Goal: Task Accomplishment & Management: Use online tool/utility

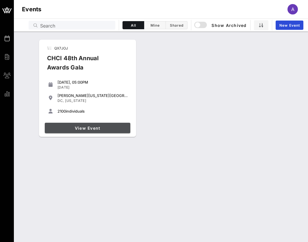
click at [84, 128] on span "View Event" at bounding box center [87, 128] width 81 height 5
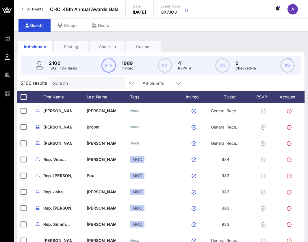
click at [73, 46] on div "Seating" at bounding box center [71, 46] width 35 height 5
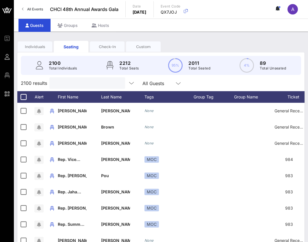
click at [75, 83] on input "text" at bounding box center [87, 83] width 68 height 8
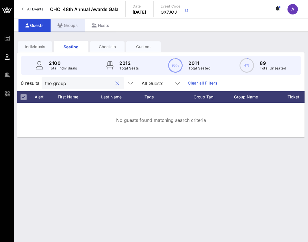
type input "the group"
click at [71, 24] on div "Groups" at bounding box center [68, 25] width 34 height 13
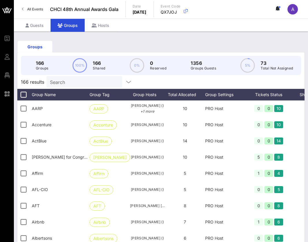
click at [68, 79] on input "Search" at bounding box center [84, 82] width 68 height 8
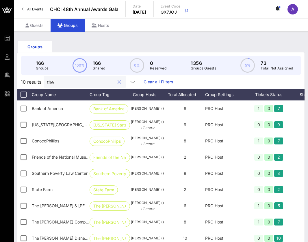
type input "theg"
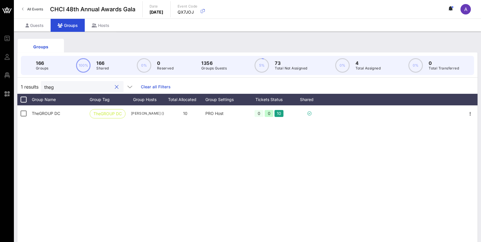
click at [115, 89] on button "clear icon" at bounding box center [117, 87] width 4 height 6
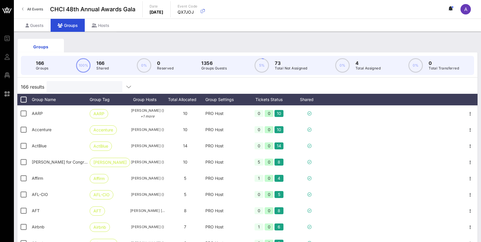
click at [100, 89] on input "text" at bounding box center [84, 87] width 68 height 8
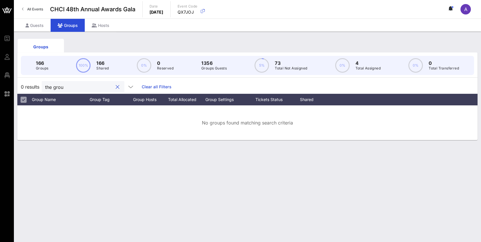
type input "the group"
click at [116, 86] on button "clear icon" at bounding box center [118, 87] width 4 height 6
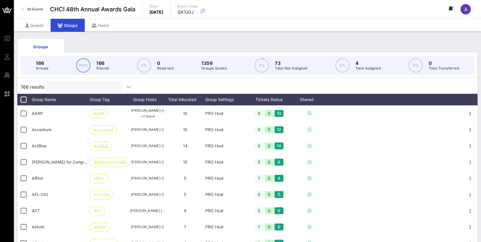
click at [82, 88] on input "text" at bounding box center [84, 87] width 68 height 8
click at [66, 85] on input "text" at bounding box center [84, 87] width 68 height 8
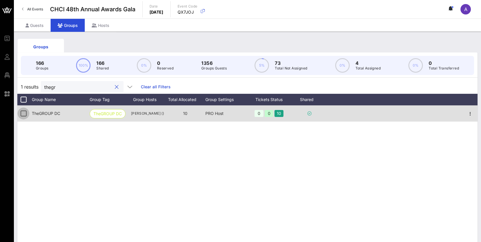
type input "thegr"
click at [27, 112] on div at bounding box center [24, 113] width 10 height 10
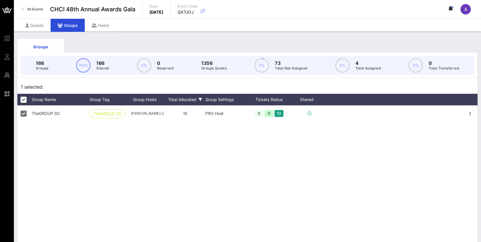
click at [193, 98] on div "Total Allocated" at bounding box center [185, 100] width 40 height 12
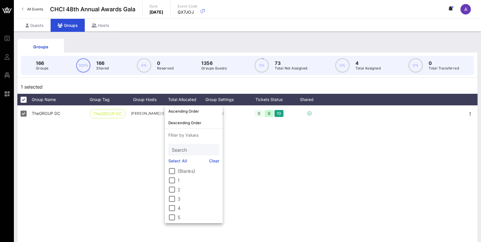
click at [152, 144] on div "TheGROUP DC TheGROUP DC [PERSON_NAME] () 10 PRO Host 0 0 10" at bounding box center [247, 192] width 460 height 174
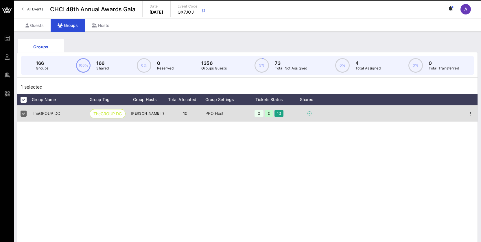
click at [182, 115] on div "10" at bounding box center [185, 113] width 40 height 16
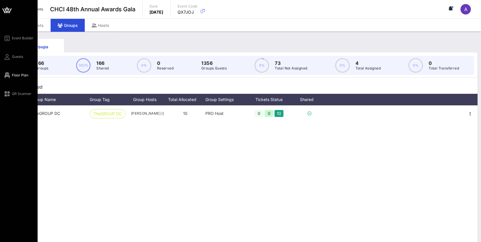
click at [9, 75] on icon at bounding box center [6, 75] width 7 height 1
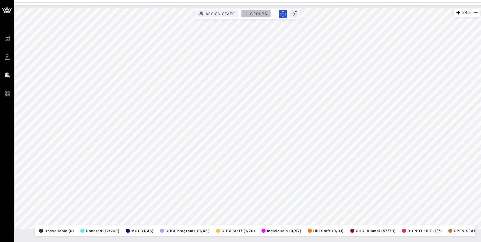
click at [260, 12] on span "Groups" at bounding box center [258, 14] width 17 height 4
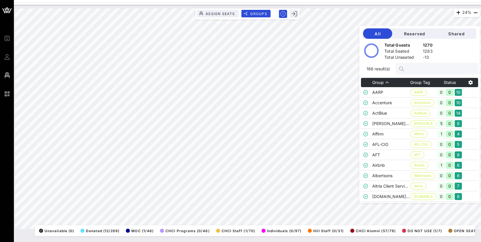
click at [308, 68] on input "text" at bounding box center [440, 69] width 68 height 8
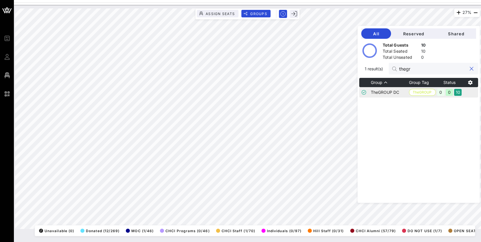
type input "thegr"
click at [308, 93] on td "TheGROUP DC" at bounding box center [390, 92] width 38 height 10
click at [308, 69] on input "thegr" at bounding box center [433, 69] width 68 height 8
click at [308, 67] on button "clear icon" at bounding box center [472, 69] width 4 height 6
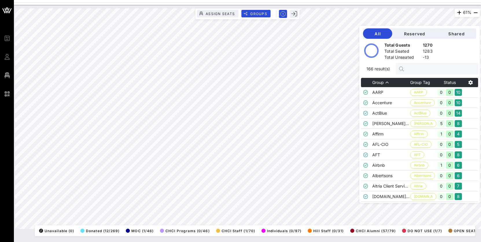
click at [308, 71] on input "text" at bounding box center [440, 69] width 68 height 8
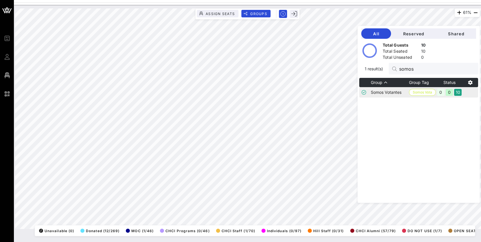
click at [308, 91] on td "Somos Votantes" at bounding box center [390, 92] width 38 height 10
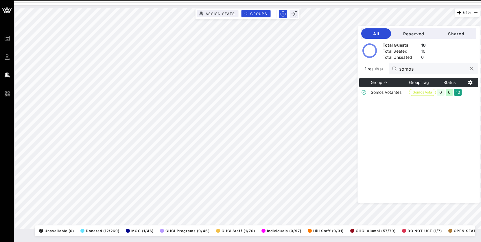
click at [308, 68] on input "somos" at bounding box center [433, 69] width 68 height 8
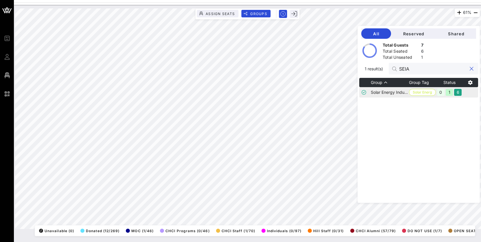
type input "SEIA"
click at [308, 93] on td "Solar Energy Industries Association (SEIA)" at bounding box center [390, 92] width 38 height 10
click at [308, 68] on input "SEIA" at bounding box center [433, 69] width 68 height 8
click at [308, 67] on button "clear icon" at bounding box center [472, 69] width 4 height 6
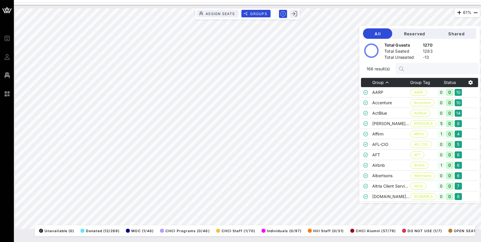
click at [308, 68] on input "text" at bounding box center [440, 69] width 68 height 8
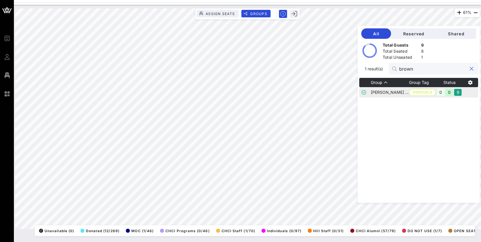
type input "brown"
click at [308, 92] on td "[PERSON_NAME] [PERSON_NAME] [PERSON_NAME] [PERSON_NAME]" at bounding box center [390, 92] width 38 height 10
click at [308, 66] on input "brown" at bounding box center [433, 69] width 68 height 8
drag, startPoint x: 471, startPoint y: 68, endPoint x: 446, endPoint y: 64, distance: 25.2
click at [308, 68] on button "clear icon" at bounding box center [472, 69] width 4 height 6
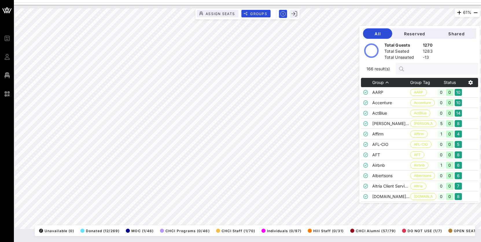
click at [308, 69] on input "text" at bounding box center [440, 69] width 68 height 8
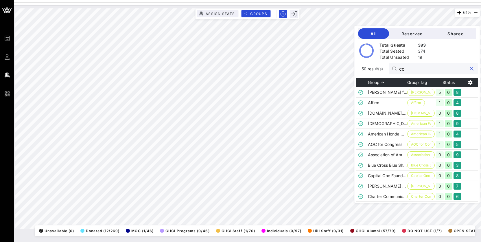
type input "c"
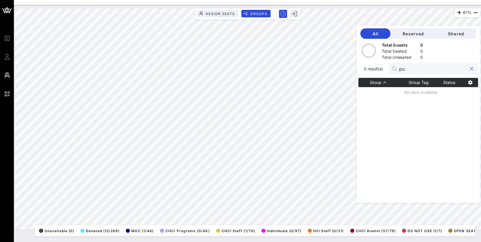
type input "p"
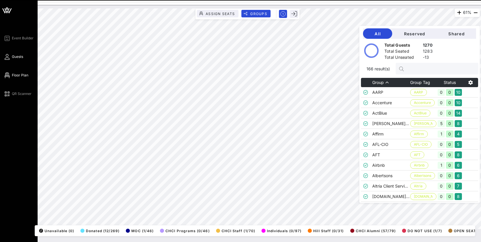
click at [10, 56] on link "Guests" at bounding box center [13, 56] width 20 height 7
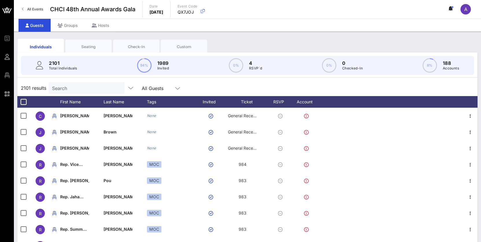
click at [76, 85] on input "Search" at bounding box center [86, 88] width 68 height 8
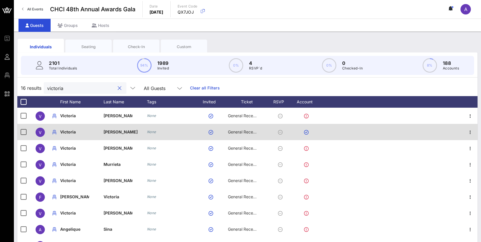
type input "victoria"
click at [116, 130] on span "[PERSON_NAME]" at bounding box center [121, 131] width 34 height 5
click at [36, 133] on div "V" at bounding box center [40, 132] width 9 height 9
click at [41, 133] on span "V" at bounding box center [40, 132] width 3 height 5
click at [70, 133] on span "Victoria" at bounding box center [68, 131] width 16 height 5
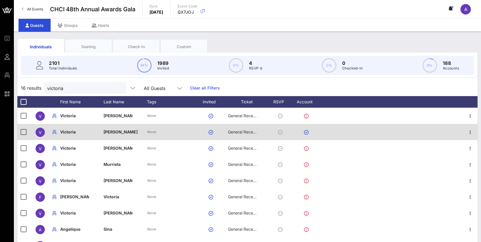
click at [280, 131] on icon at bounding box center [280, 132] width 5 height 5
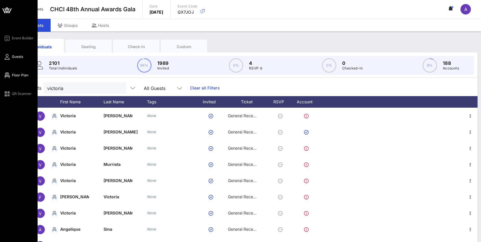
click at [11, 75] on link "Floor Plan" at bounding box center [15, 75] width 25 height 7
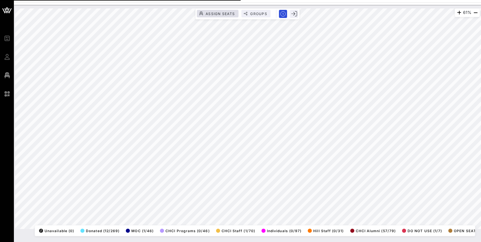
click at [224, 15] on span "Assign Seats" at bounding box center [219, 14] width 29 height 4
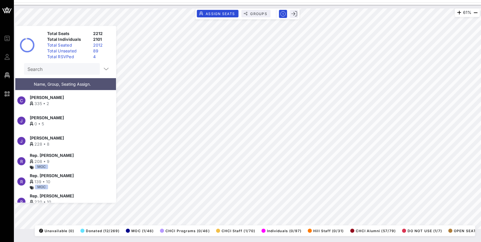
click at [53, 70] on input "Search" at bounding box center [61, 69] width 68 height 8
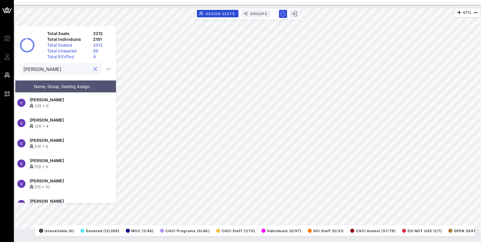
type input "[PERSON_NAME]"
click at [45, 119] on span "[PERSON_NAME]" at bounding box center [47, 120] width 34 height 6
click at [93, 68] on button "clear icon" at bounding box center [95, 69] width 4 height 6
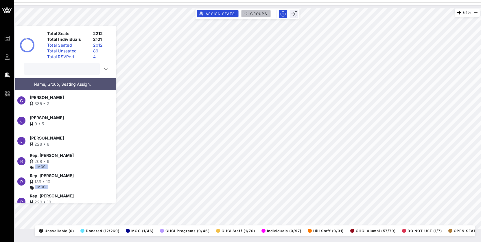
click at [254, 12] on span "Groups" at bounding box center [258, 14] width 17 height 4
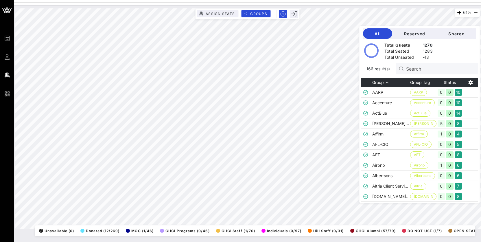
click at [308, 71] on input "Search" at bounding box center [440, 69] width 68 height 8
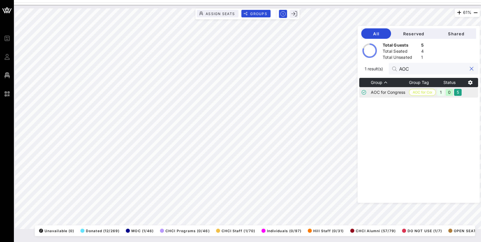
type input "AOC"
click at [308, 91] on td "AOC for Congress" at bounding box center [390, 92] width 38 height 10
click at [308, 69] on div at bounding box center [471, 68] width 7 height 7
click at [308, 69] on button "clear icon" at bounding box center [472, 69] width 4 height 6
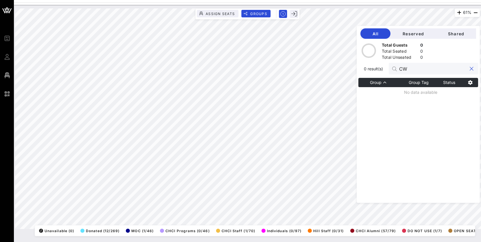
type input "C"
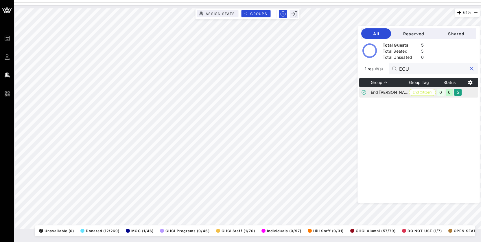
type input "ECU"
click at [308, 92] on td "End [PERSON_NAME] (ECU)" at bounding box center [390, 92] width 38 height 10
click at [308, 93] on td "End [PERSON_NAME] (ECU)" at bounding box center [390, 92] width 38 height 10
click at [308, 64] on div "ECU" at bounding box center [433, 69] width 68 height 12
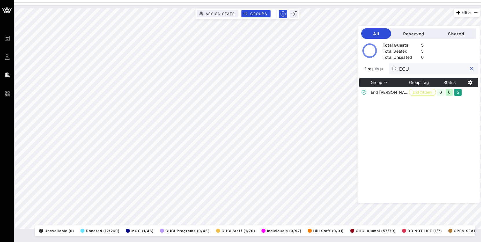
click at [308, 70] on button "clear icon" at bounding box center [472, 69] width 4 height 6
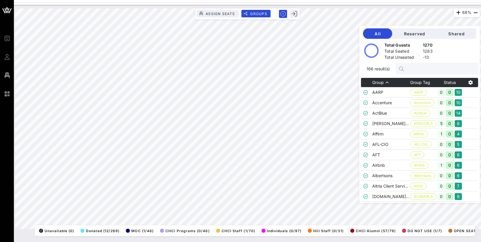
click at [308, 71] on input "text" at bounding box center [440, 69] width 68 height 8
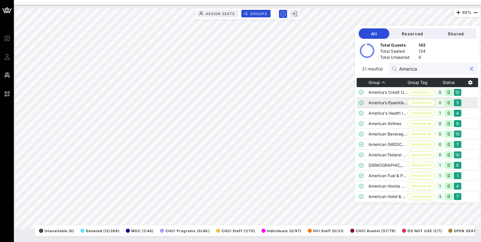
type input "America"
click at [308, 102] on td "America’s Essential Hospitals" at bounding box center [387, 102] width 39 height 10
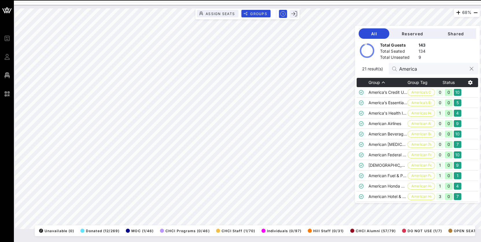
click at [308, 68] on input "America" at bounding box center [433, 69] width 68 height 8
click at [308, 69] on button "clear icon" at bounding box center [472, 69] width 4 height 6
click at [308, 68] on input "America" at bounding box center [433, 69] width 68 height 8
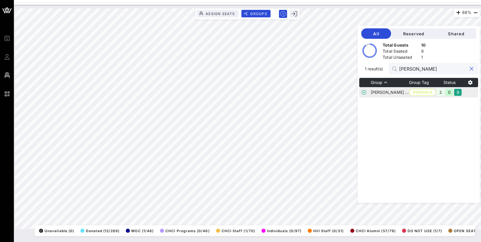
type input "[PERSON_NAME]"
click at [308, 92] on td "[PERSON_NAME] for Congress" at bounding box center [390, 92] width 38 height 10
click at [308, 72] on input "[PERSON_NAME]" at bounding box center [433, 69] width 68 height 8
drag, startPoint x: 473, startPoint y: 69, endPoint x: 458, endPoint y: 69, distance: 14.5
click at [308, 69] on button "clear icon" at bounding box center [472, 69] width 4 height 6
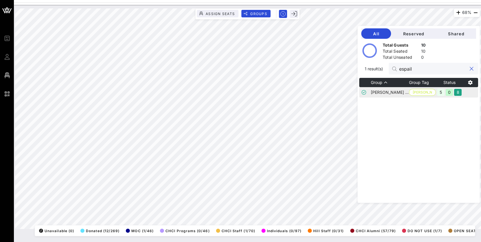
type input "espail"
click at [308, 96] on td "[PERSON_NAME] for Congress" at bounding box center [390, 92] width 38 height 10
click at [308, 92] on td "[PERSON_NAME] for Congress" at bounding box center [390, 92] width 38 height 10
click at [259, 14] on span "Groups" at bounding box center [258, 14] width 17 height 4
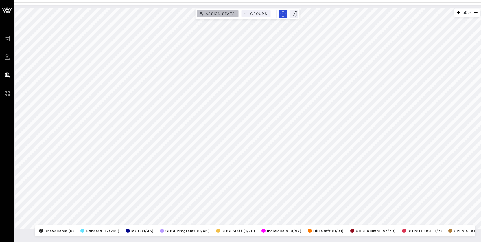
click at [210, 14] on span "Assign Seats" at bounding box center [219, 14] width 29 height 4
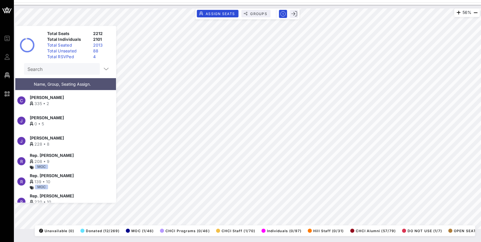
click at [66, 70] on input "Search" at bounding box center [61, 69] width 68 height 8
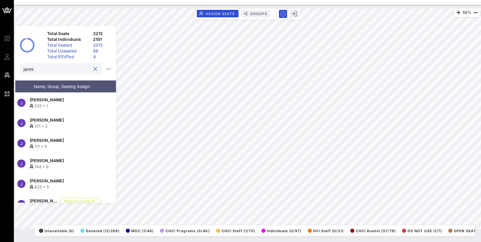
type input "jenni"
click at [46, 103] on div "535 • 1" at bounding box center [65, 106] width 71 height 6
click at [58, 97] on span "[PERSON_NAME]" at bounding box center [47, 100] width 34 height 6
click at [46, 103] on div "535 • 1" at bounding box center [65, 106] width 71 height 6
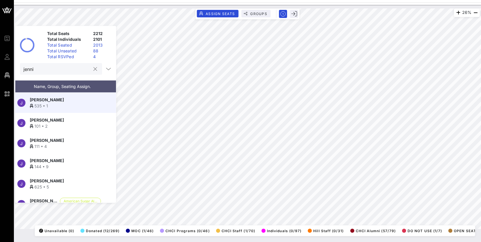
click at [95, 69] on button "clear icon" at bounding box center [95, 69] width 4 height 6
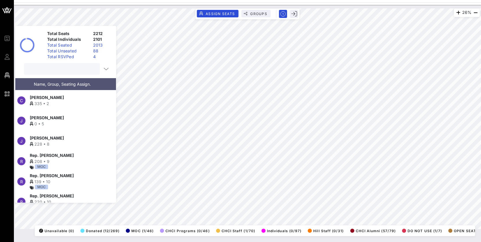
click at [84, 69] on input "text" at bounding box center [61, 69] width 68 height 8
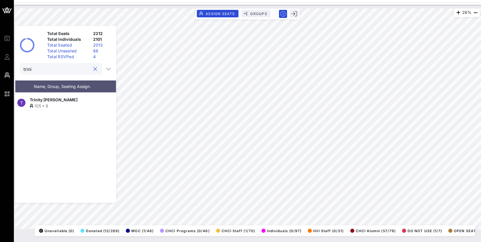
type input "trini"
click at [49, 97] on span "Trinity [PERSON_NAME]" at bounding box center [54, 100] width 48 height 6
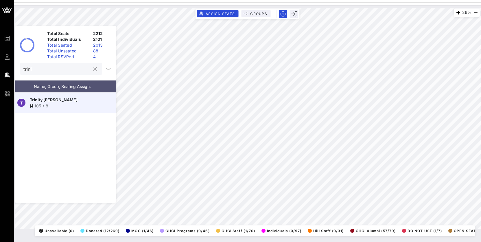
click at [62, 64] on div "trini" at bounding box center [56, 69] width 67 height 12
click at [94, 69] on button "clear icon" at bounding box center [95, 69] width 4 height 6
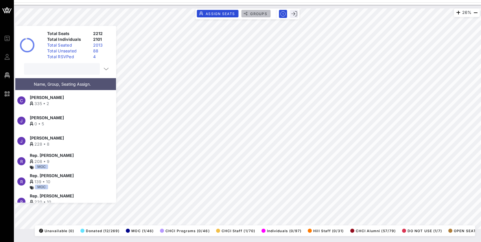
click at [256, 13] on span "Groups" at bounding box center [258, 14] width 17 height 4
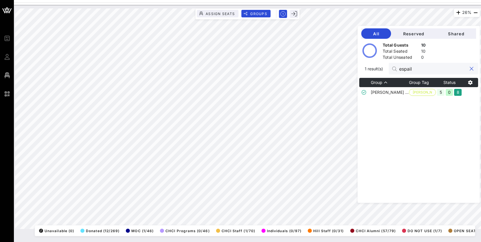
click at [308, 68] on input "espail" at bounding box center [433, 69] width 68 height 8
type input "actbl"
click at [308, 94] on td "ActBlue" at bounding box center [390, 92] width 38 height 10
